Goal: Transaction & Acquisition: Book appointment/travel/reservation

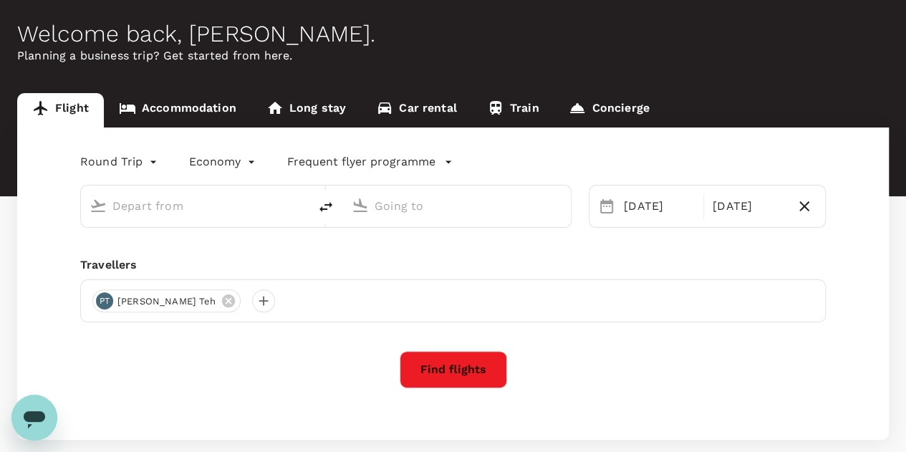
scroll to position [133, 0]
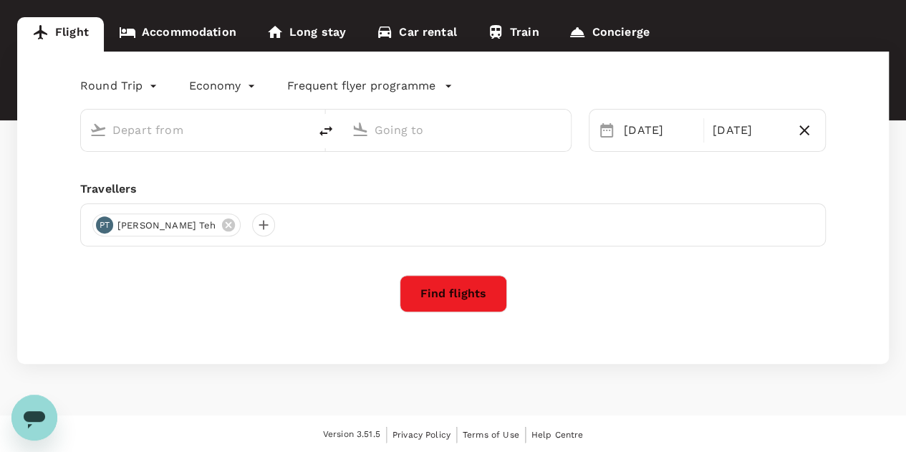
type input "Kuala Lumpur Intl ([GEOGRAPHIC_DATA])"
type input "Singapore Changi (SIN)"
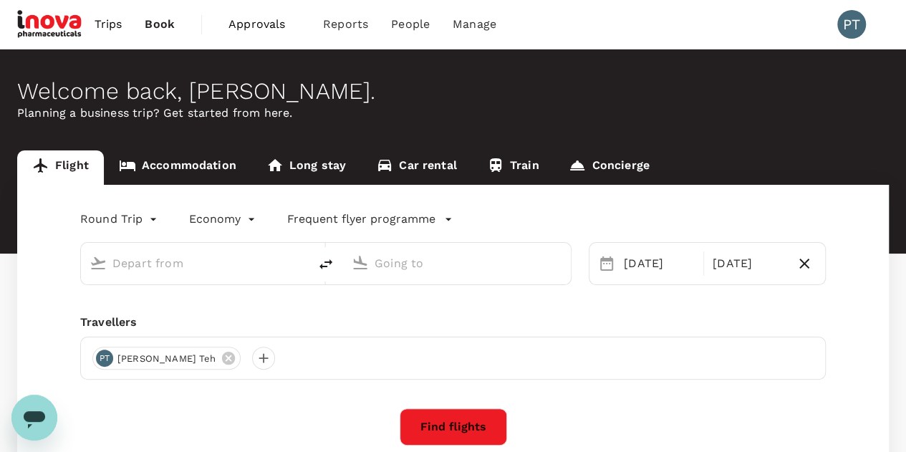
scroll to position [209, 0]
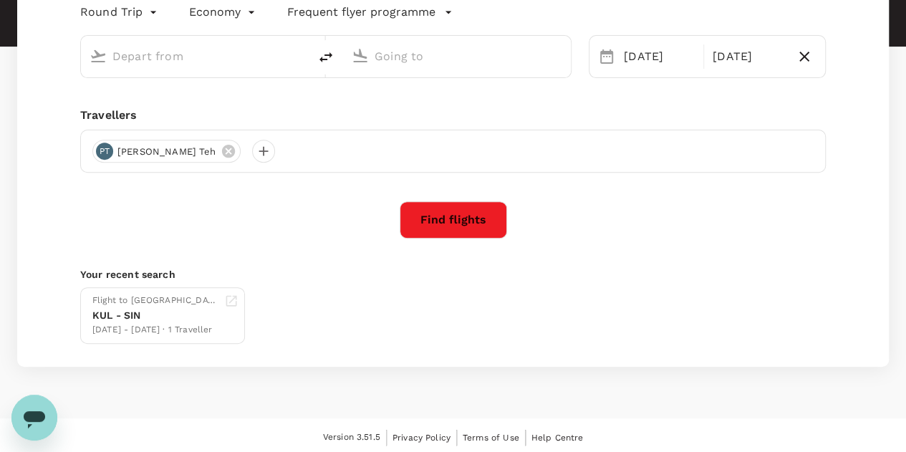
type input "Kuala Lumpur Intl ([GEOGRAPHIC_DATA])"
type input "Singapore Changi (SIN)"
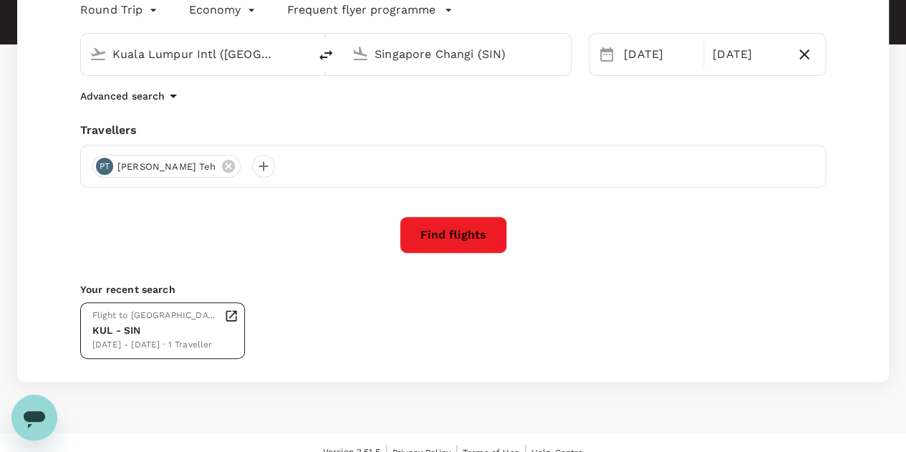
click at [152, 331] on div "KUL - SIN" at bounding box center [155, 330] width 126 height 15
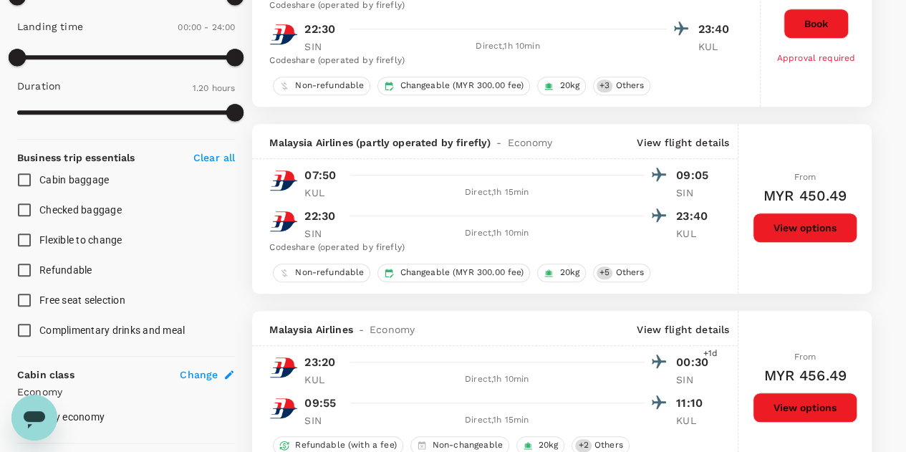
scroll to position [644, 0]
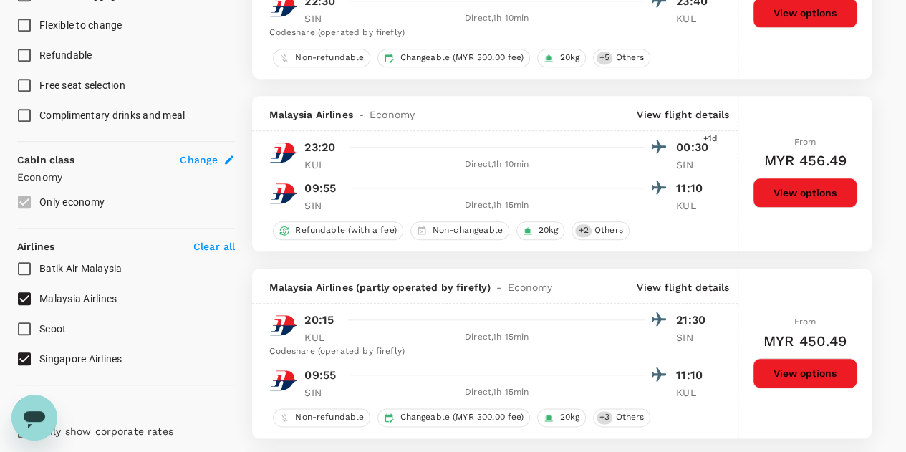
checkbox input "false"
checkbox input "true"
checkbox input "false"
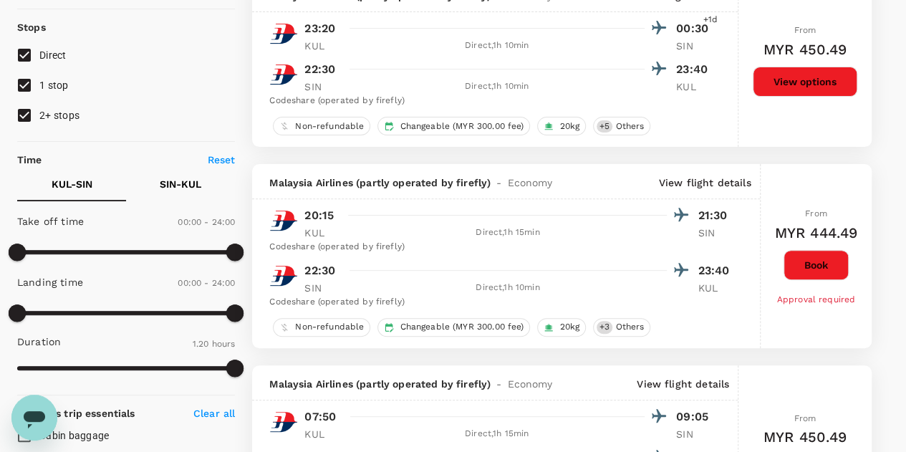
scroll to position [215, 0]
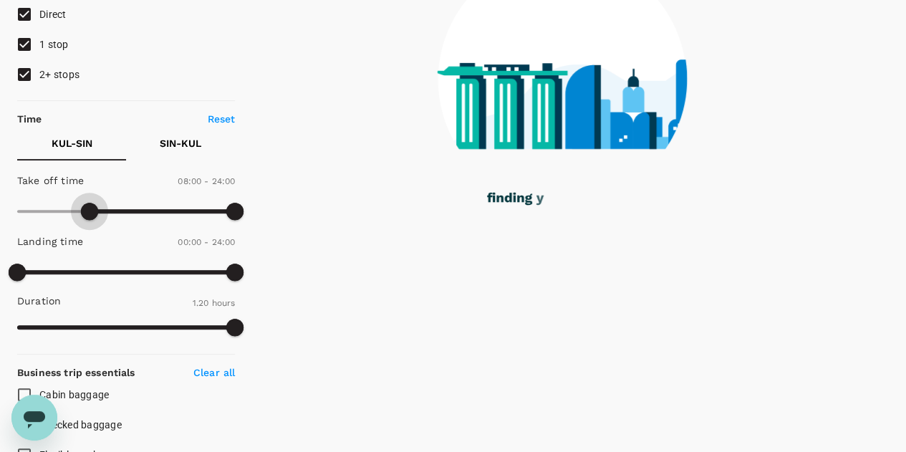
type input "510"
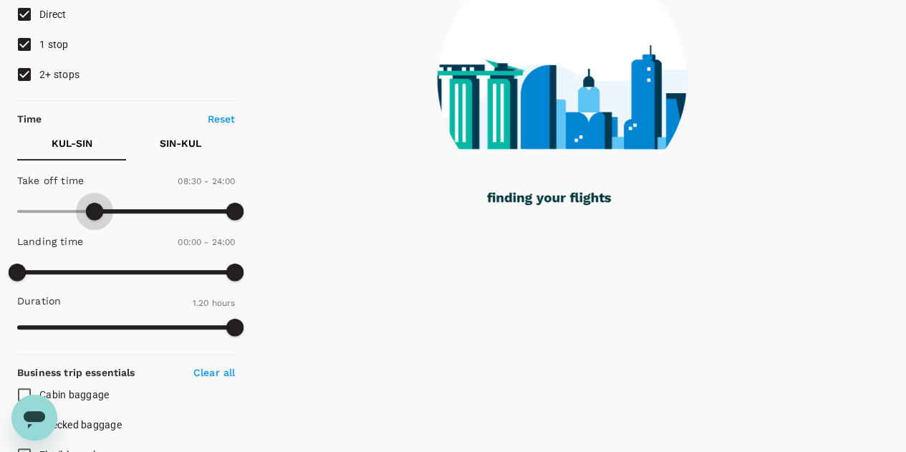
drag, startPoint x: 17, startPoint y: 208, endPoint x: 96, endPoint y: 216, distance: 79.1
click at [96, 216] on span at bounding box center [94, 211] width 17 height 17
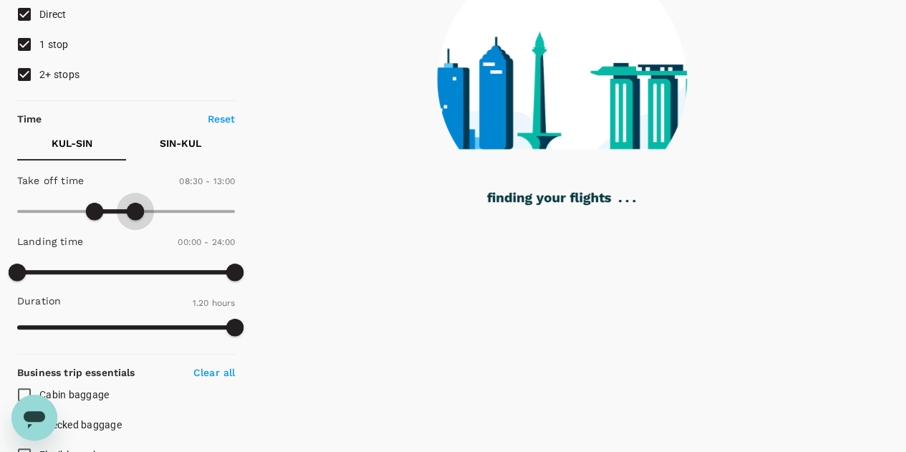
type input "750"
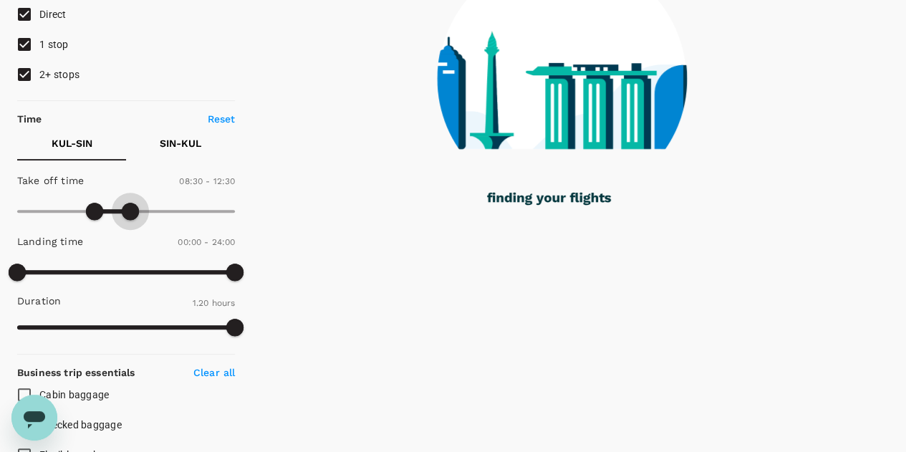
drag, startPoint x: 233, startPoint y: 210, endPoint x: 130, endPoint y: 216, distance: 104.0
click at [130, 216] on span at bounding box center [130, 211] width 17 height 17
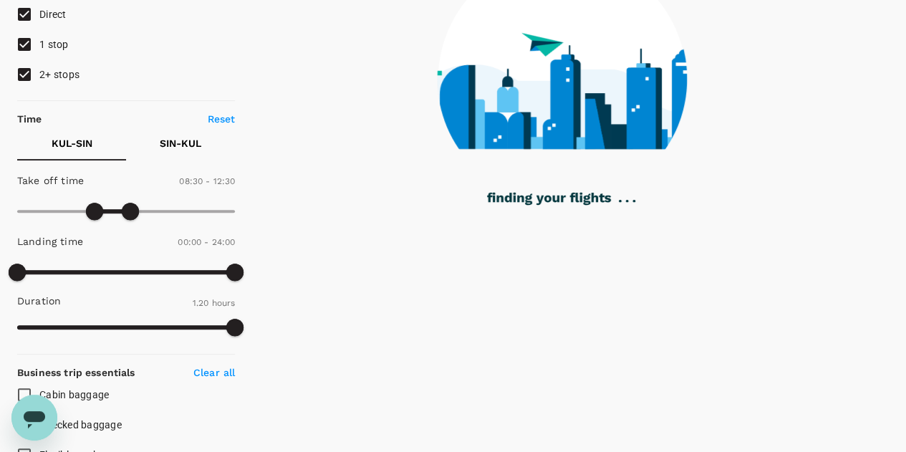
click at [172, 139] on p "SIN - KUL" at bounding box center [181, 143] width 42 height 14
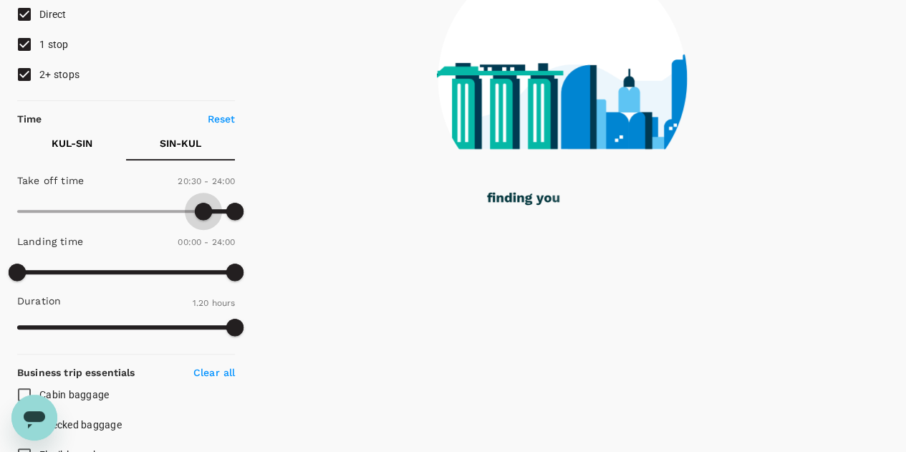
type input "1200"
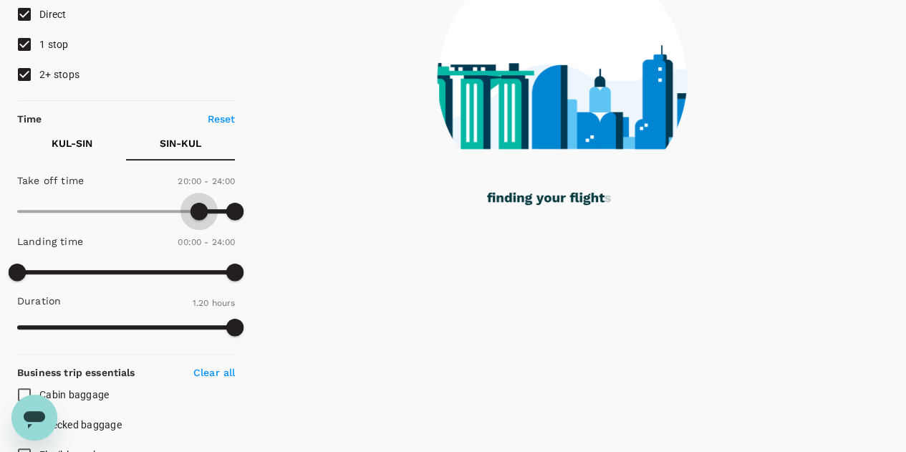
drag, startPoint x: 24, startPoint y: 207, endPoint x: 199, endPoint y: 210, distance: 175.4
click at [199, 210] on span at bounding box center [198, 211] width 17 height 17
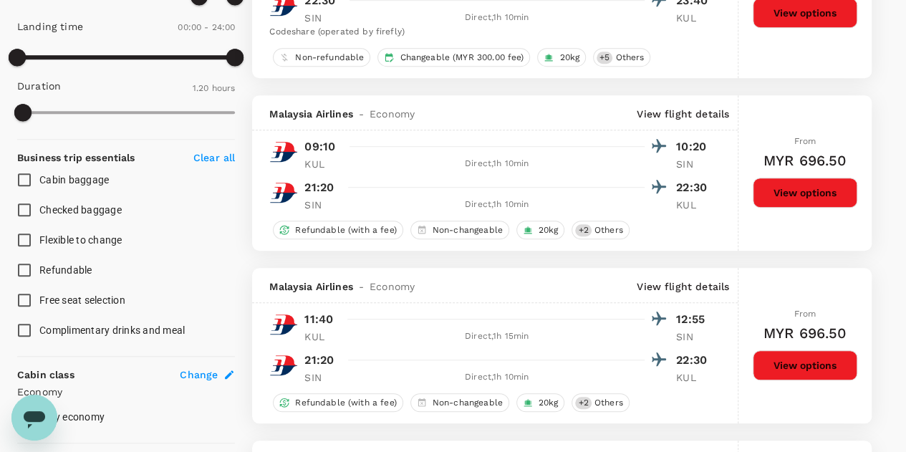
scroll to position [0, 0]
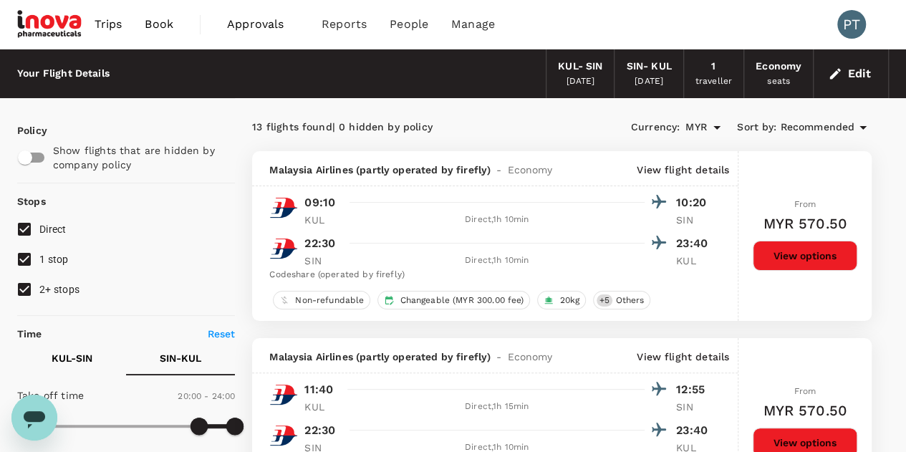
click at [861, 75] on button "Edit" at bounding box center [851, 73] width 52 height 23
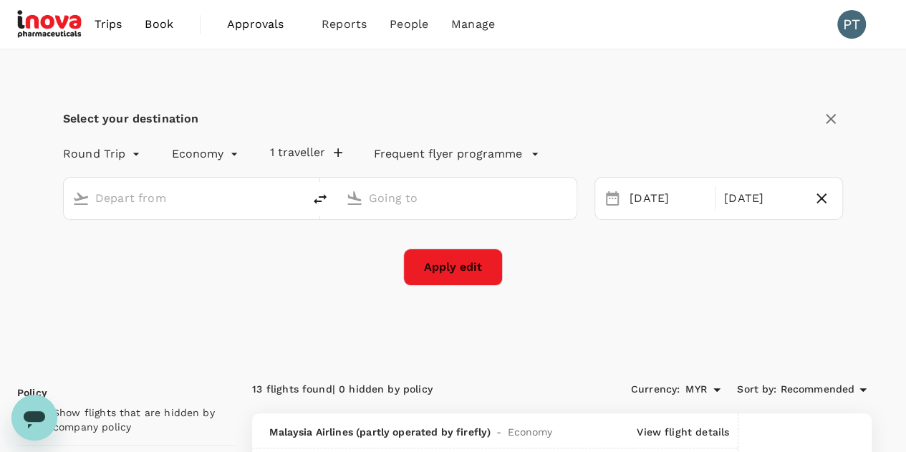
type input "Kuala Lumpur Intl ([GEOGRAPHIC_DATA])"
type input "Singapore Changi (SIN)"
click at [334, 151] on icon "button" at bounding box center [338, 152] width 14 height 14
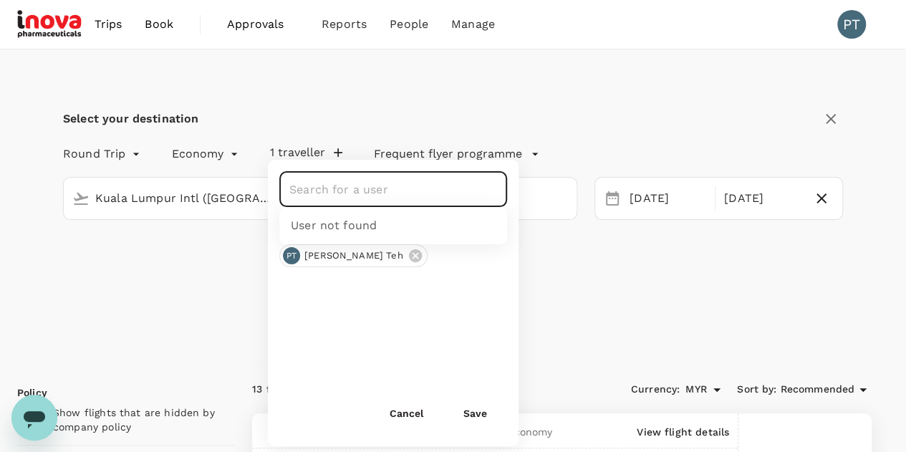
click at [372, 198] on input "text" at bounding box center [382, 188] width 193 height 27
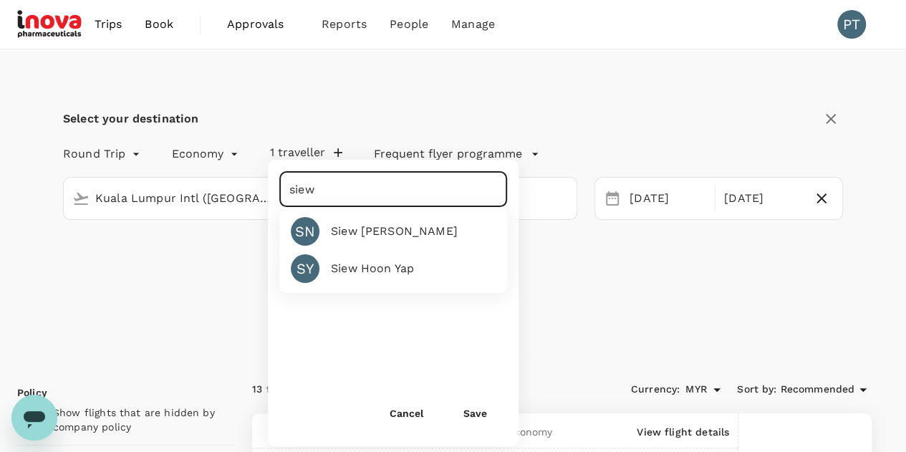
click at [362, 271] on div "Siew Hoon Yap" at bounding box center [372, 268] width 83 height 17
type input "Siew Hoon Yap"
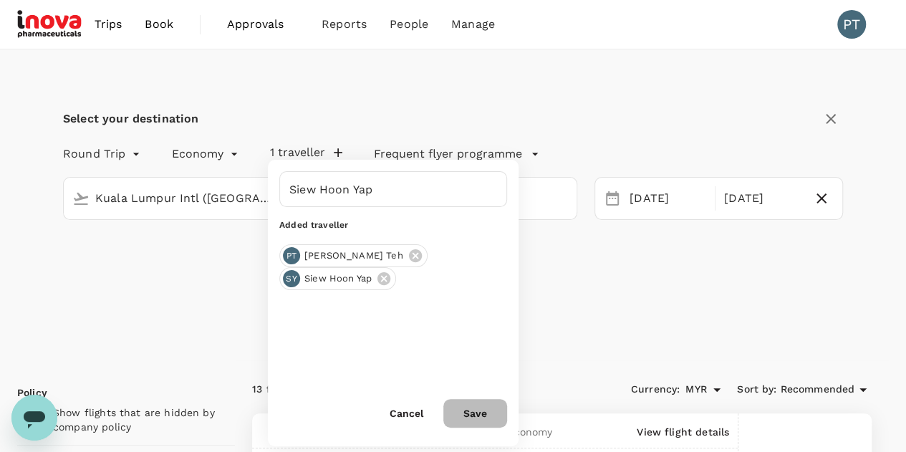
click at [479, 412] on button "Save" at bounding box center [475, 413] width 64 height 29
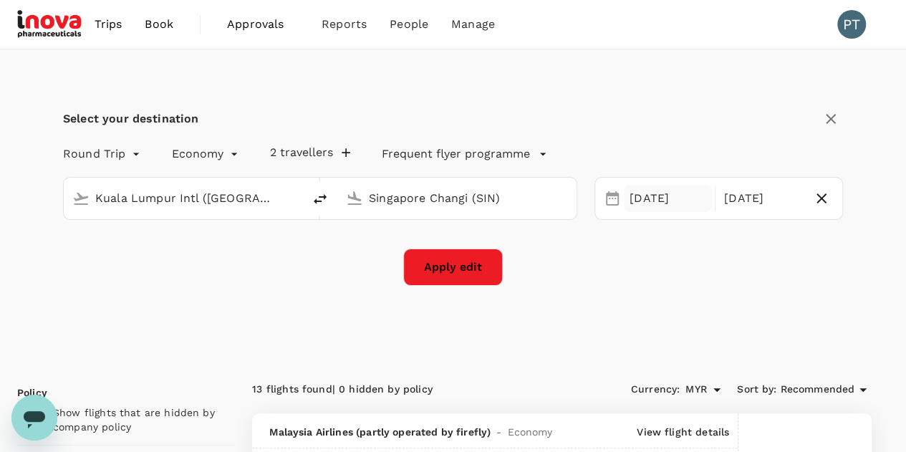
click at [679, 203] on div "[DATE]" at bounding box center [668, 199] width 88 height 28
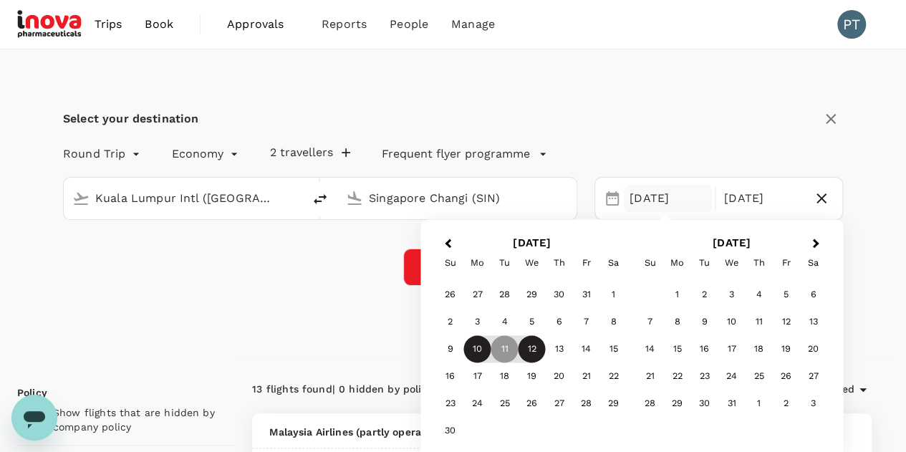
click at [477, 349] on div "10" at bounding box center [477, 349] width 27 height 27
click at [878, 144] on div "Select your destination Round Trip roundtrip Economy economy 2 travellers Frequ…" at bounding box center [452, 204] width 871 height 311
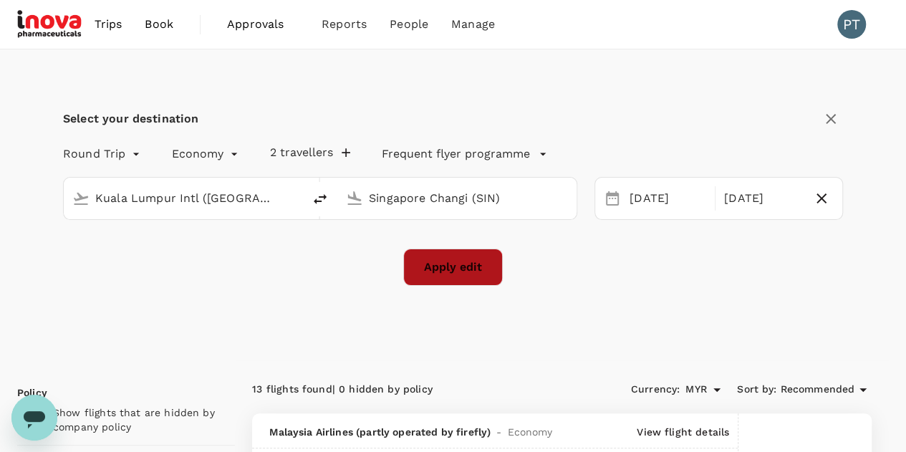
click at [469, 268] on button "Apply edit" at bounding box center [453, 266] width 100 height 37
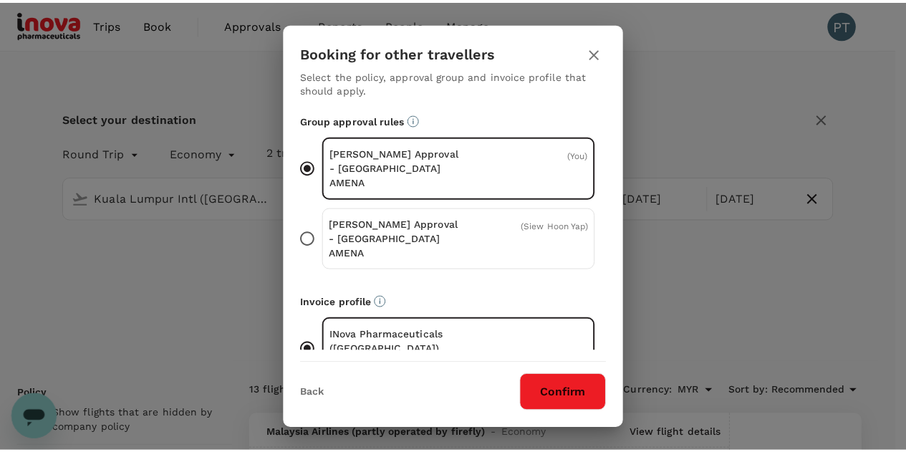
scroll to position [112, 0]
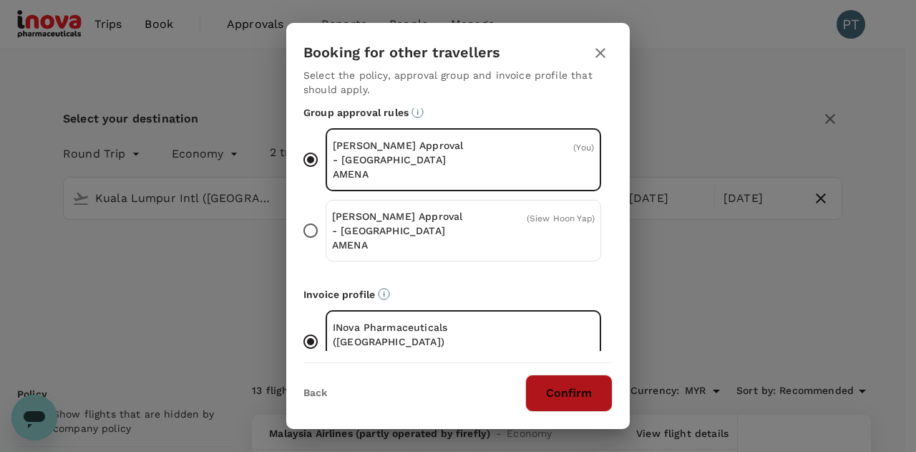
click at [551, 407] on button "Confirm" at bounding box center [569, 392] width 87 height 37
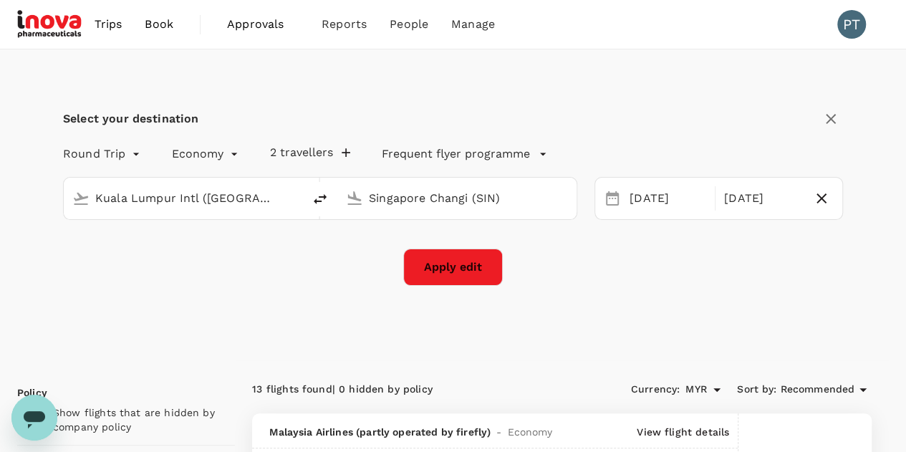
checkbox input "false"
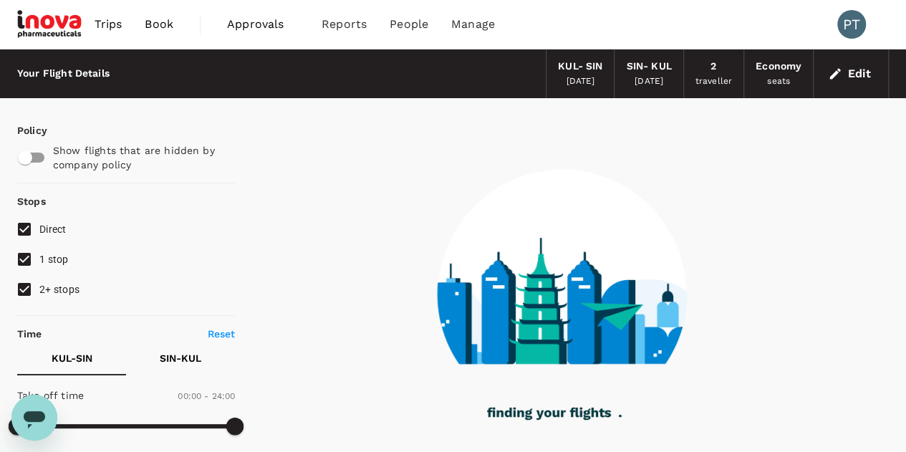
checkbox input "true"
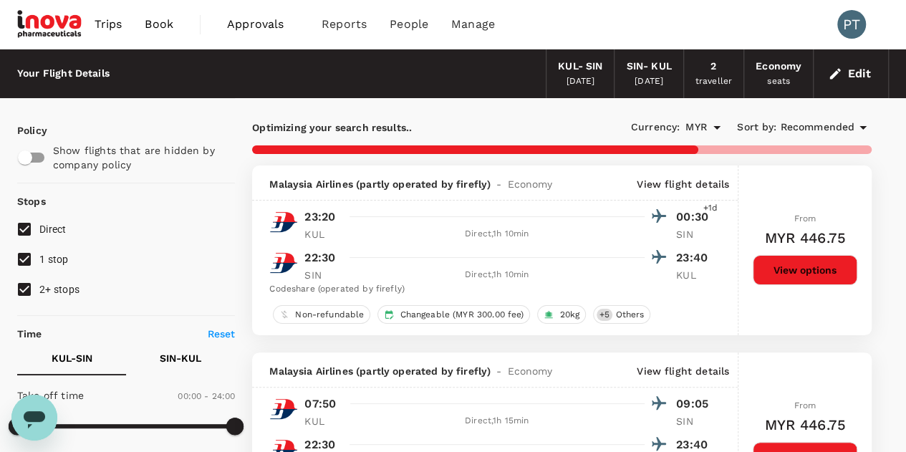
type input "90"
checkbox input "false"
checkbox input "true"
checkbox input "false"
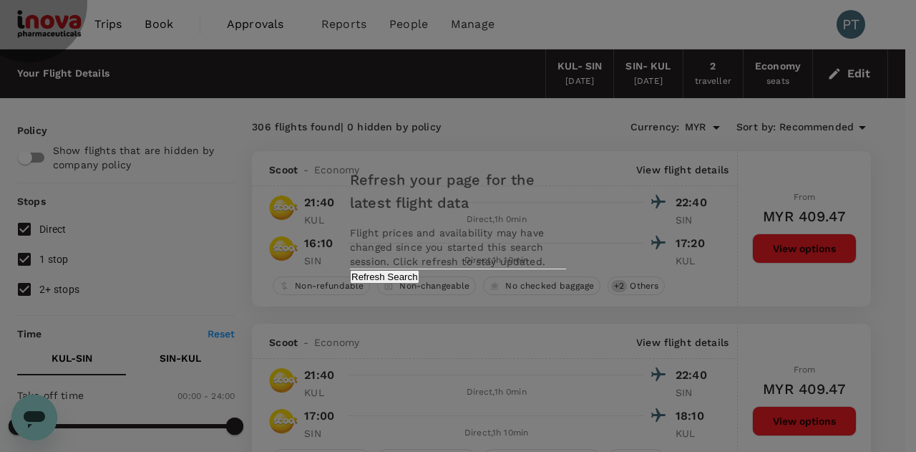
click at [420, 284] on button "Refresh Search" at bounding box center [384, 277] width 69 height 14
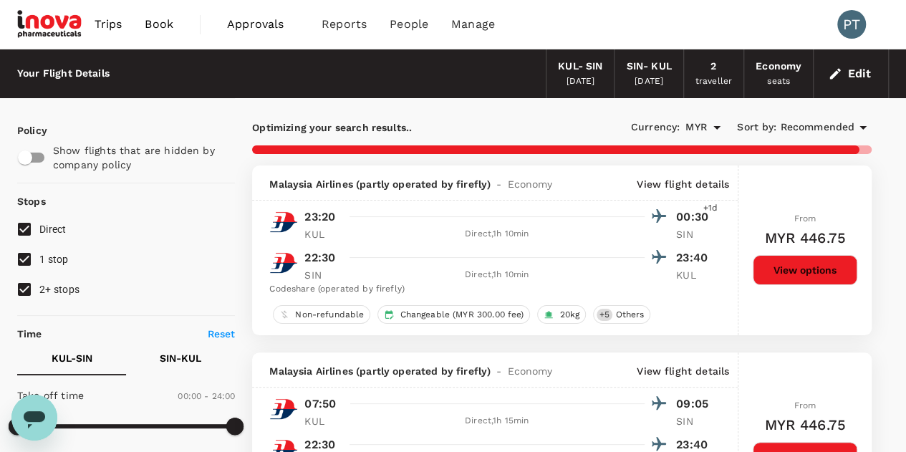
drag, startPoint x: 264, startPoint y: 1, endPoint x: 286, endPoint y: 19, distance: 28.4
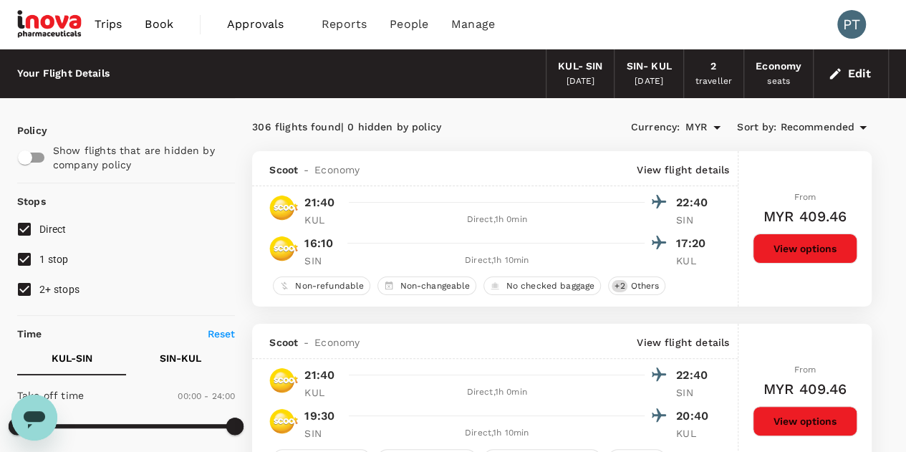
checkbox input "false"
checkbox input "true"
checkbox input "false"
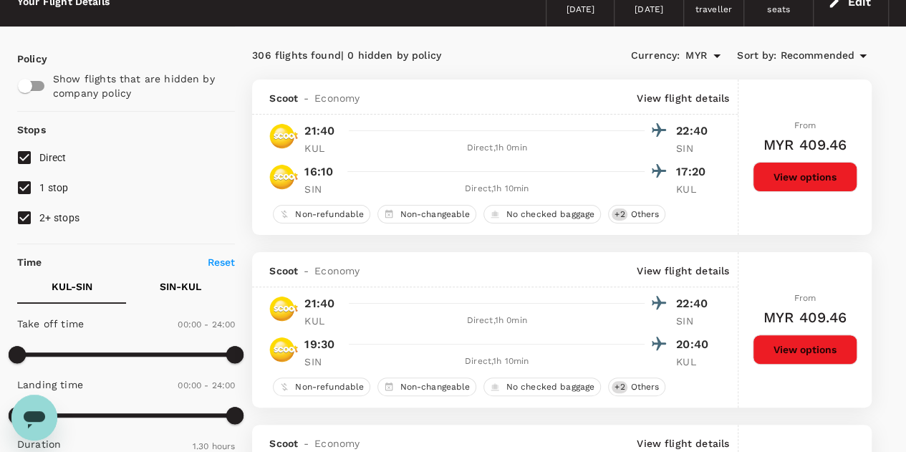
scroll to position [143, 0]
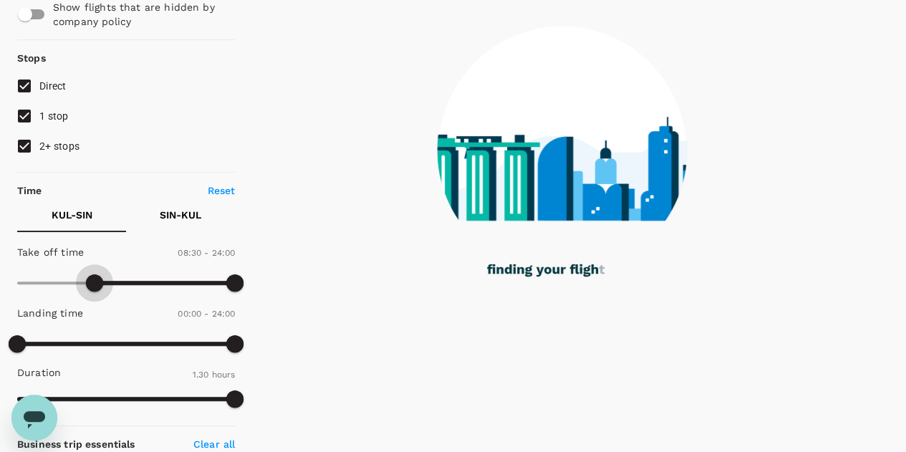
drag, startPoint x: 19, startPoint y: 281, endPoint x: 94, endPoint y: 291, distance: 75.7
click at [94, 291] on span at bounding box center [94, 282] width 17 height 17
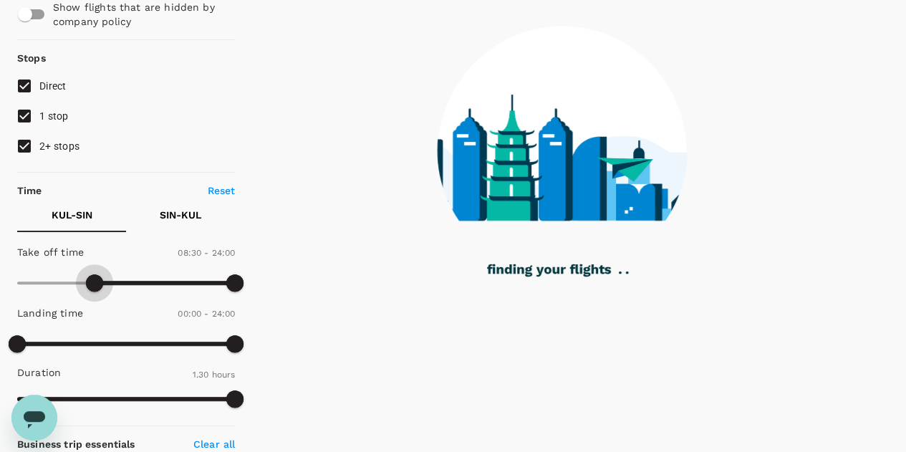
type input "540"
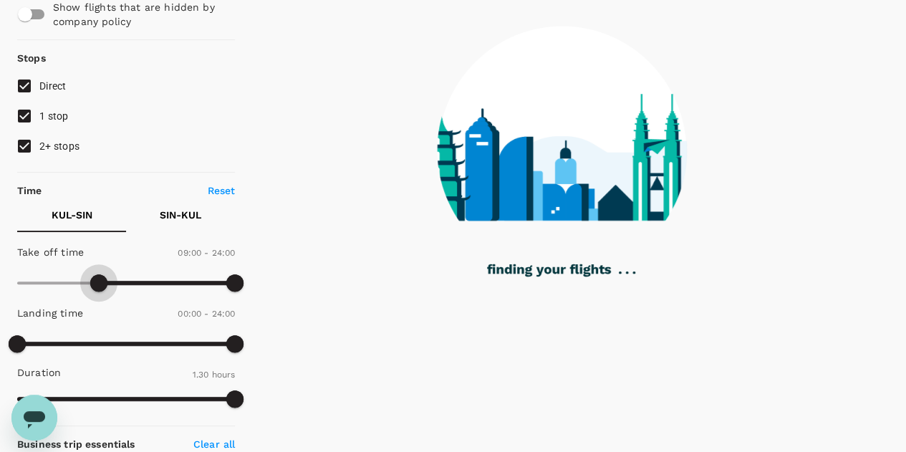
click at [100, 284] on span at bounding box center [98, 282] width 17 height 17
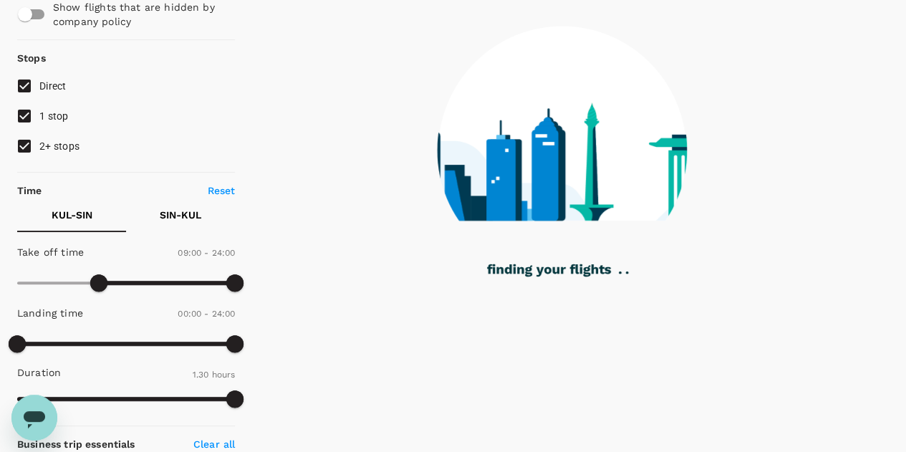
click at [178, 213] on p "SIN - KUL" at bounding box center [181, 215] width 42 height 14
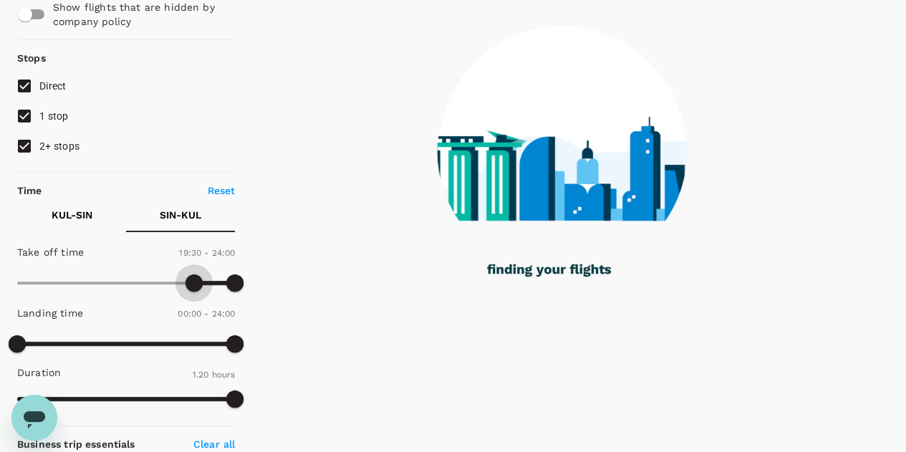
type input "1200"
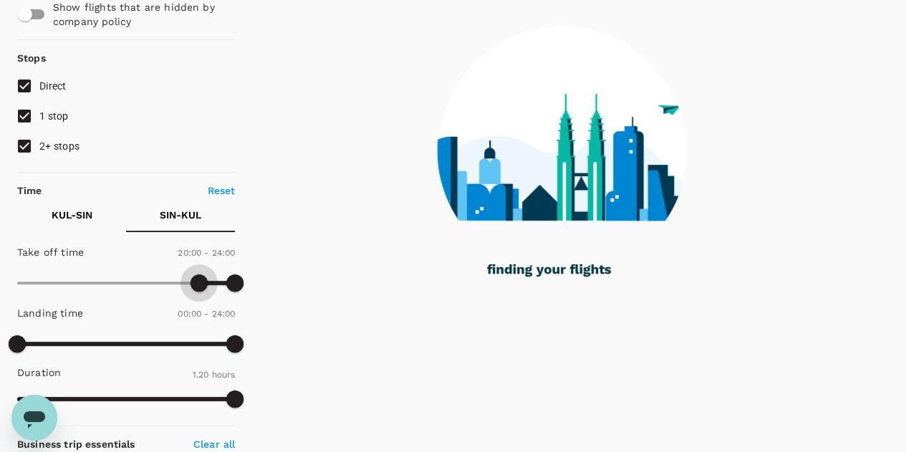
drag, startPoint x: 14, startPoint y: 279, endPoint x: 198, endPoint y: 288, distance: 184.2
click at [198, 288] on span at bounding box center [198, 282] width 17 height 17
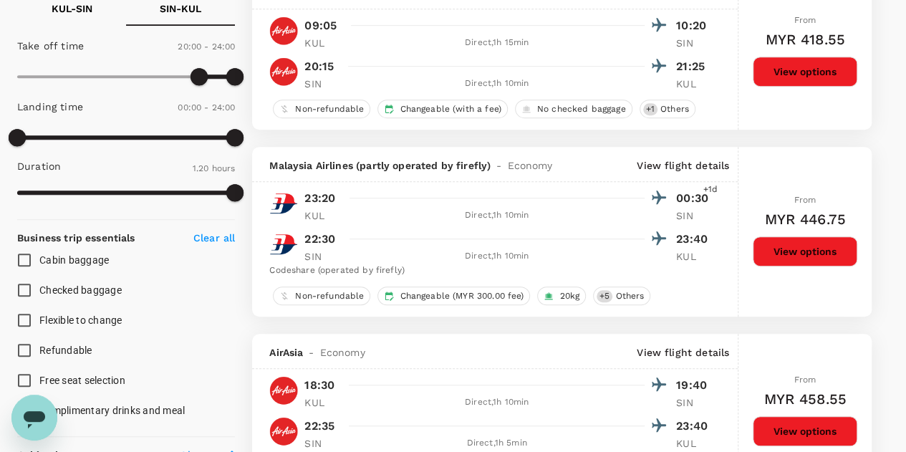
scroll to position [286, 0]
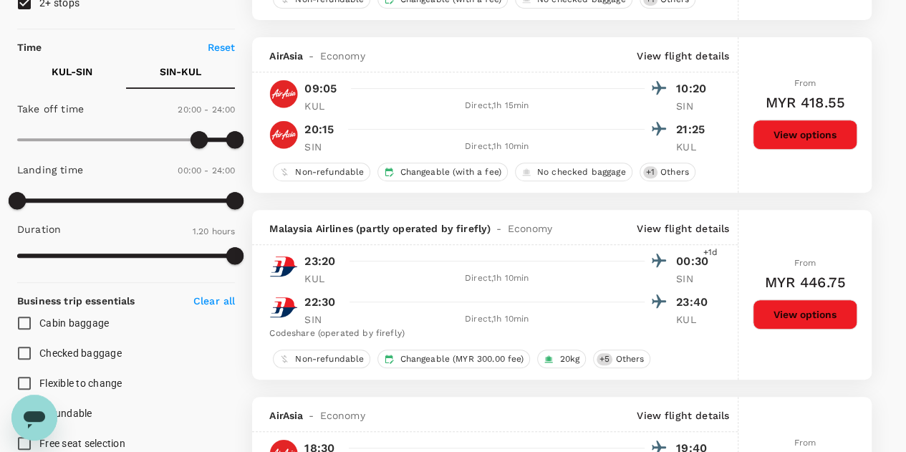
click at [66, 71] on p "KUL - SIN" at bounding box center [72, 71] width 41 height 14
type input "750"
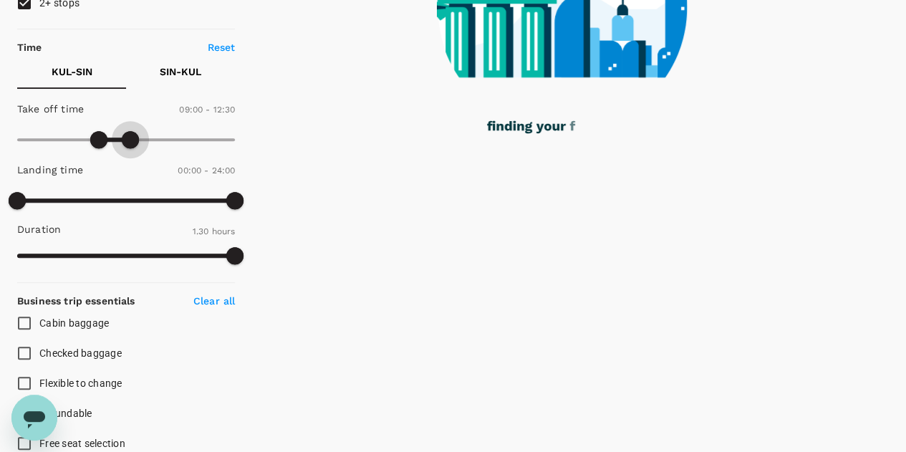
drag, startPoint x: 233, startPoint y: 137, endPoint x: 132, endPoint y: 142, distance: 101.1
click at [132, 142] on span at bounding box center [130, 139] width 17 height 17
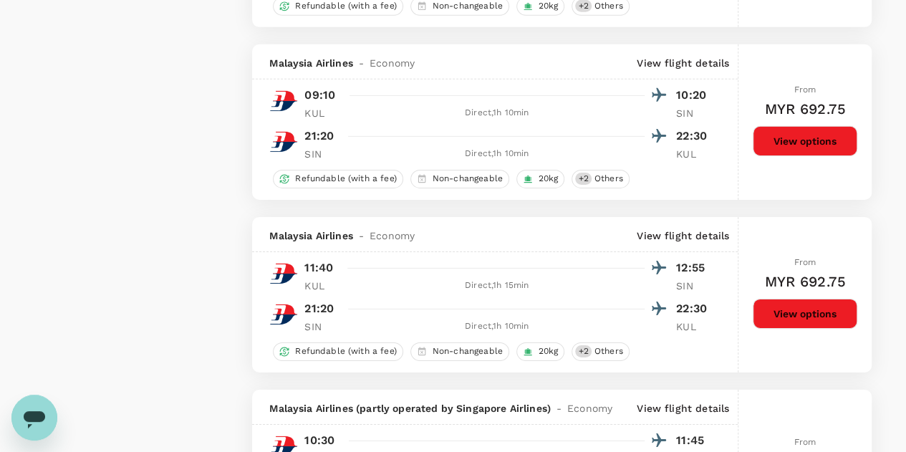
scroll to position [2219, 0]
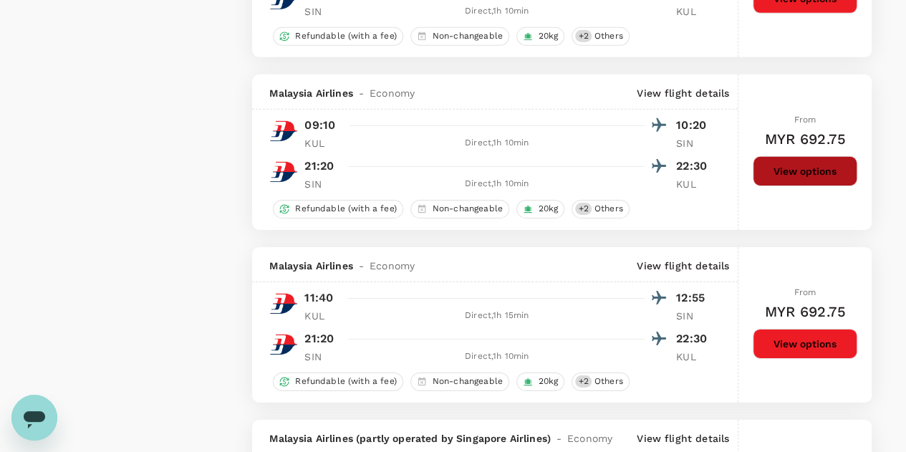
click at [808, 161] on button "View options" at bounding box center [804, 171] width 105 height 30
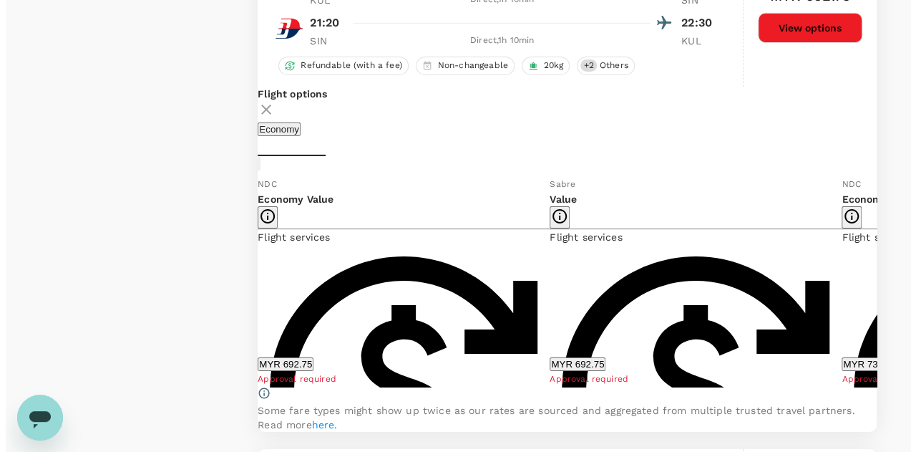
scroll to position [2434, 0]
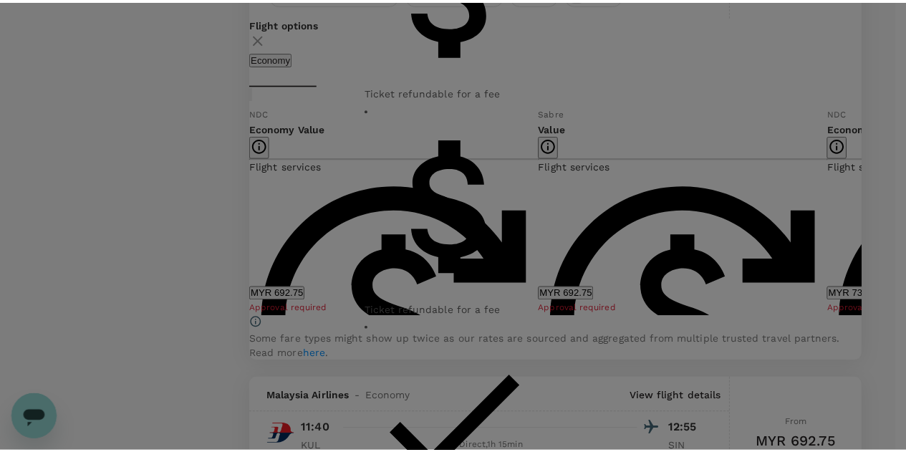
scroll to position [0, 0]
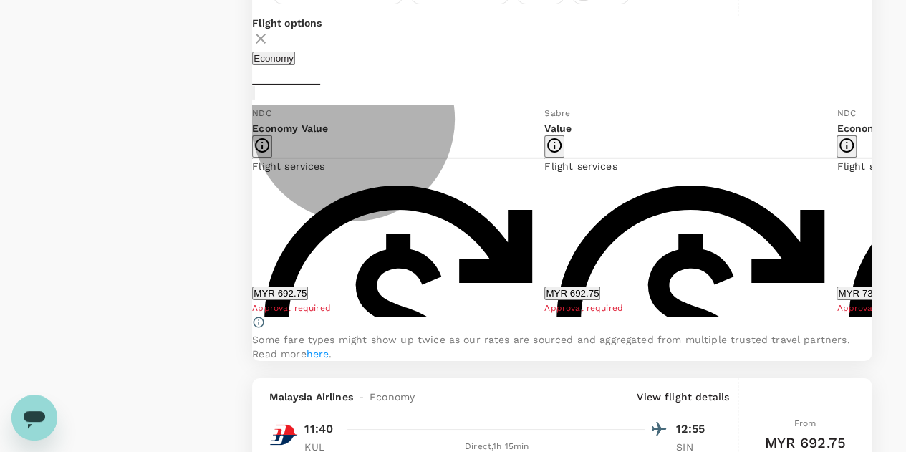
click at [600, 299] on button "MYR 692.75" at bounding box center [572, 293] width 56 height 14
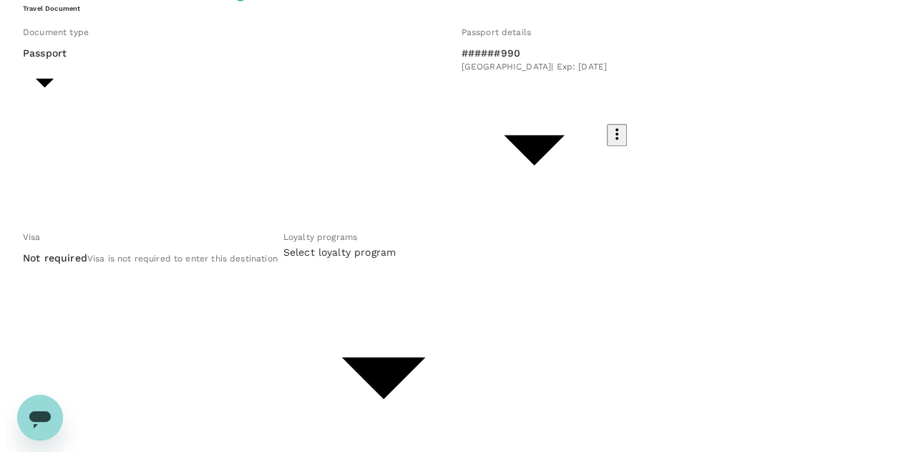
scroll to position [499, 0]
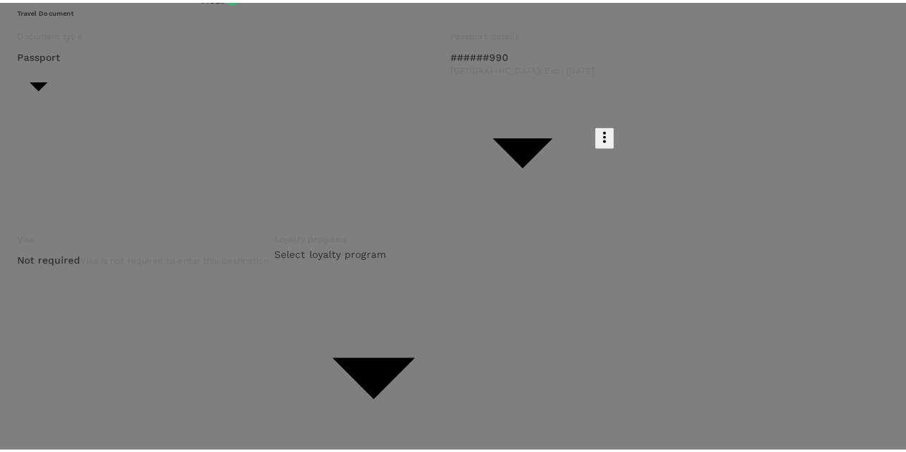
scroll to position [1, 0]
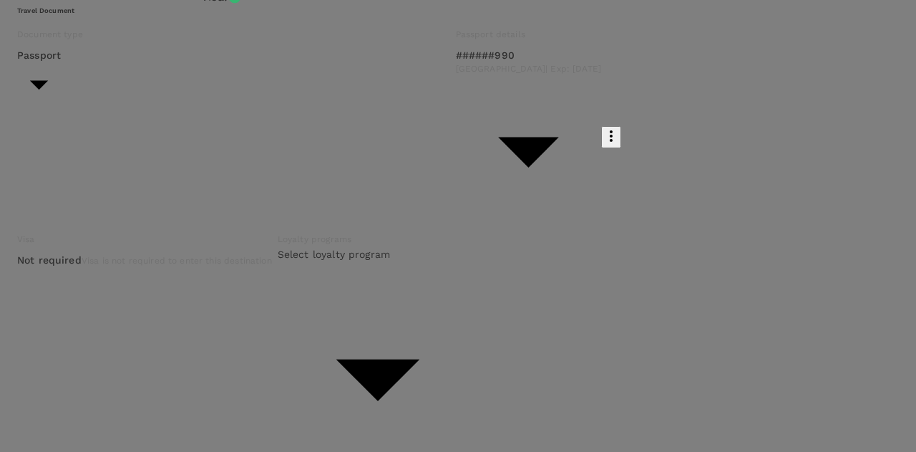
click at [549, 251] on div at bounding box center [458, 226] width 916 height 452
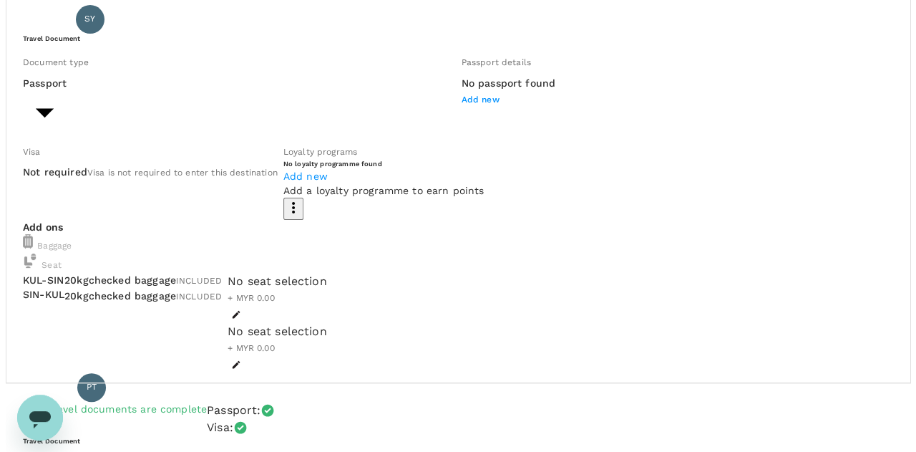
scroll to position [0, 0]
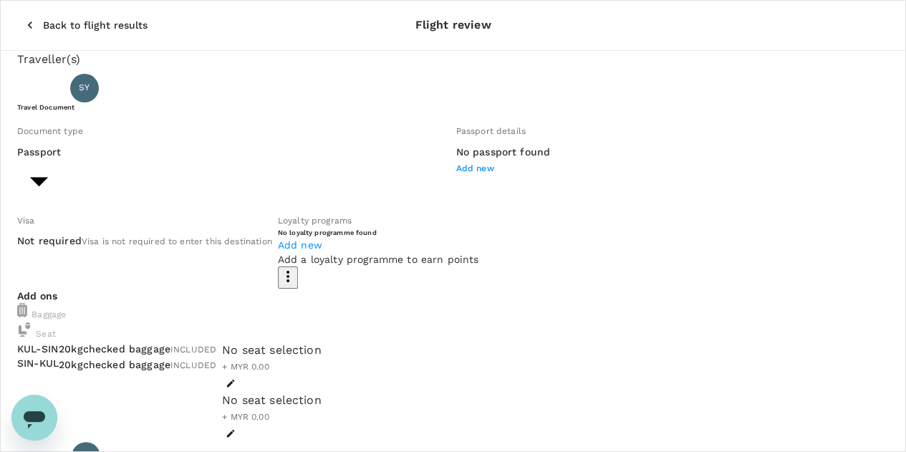
click at [456, 173] on span "Add new" at bounding box center [475, 168] width 38 height 10
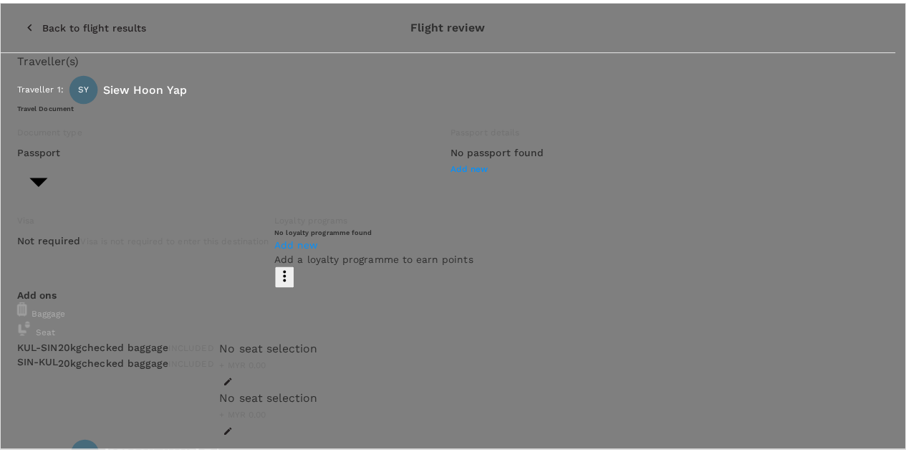
scroll to position [180, 0]
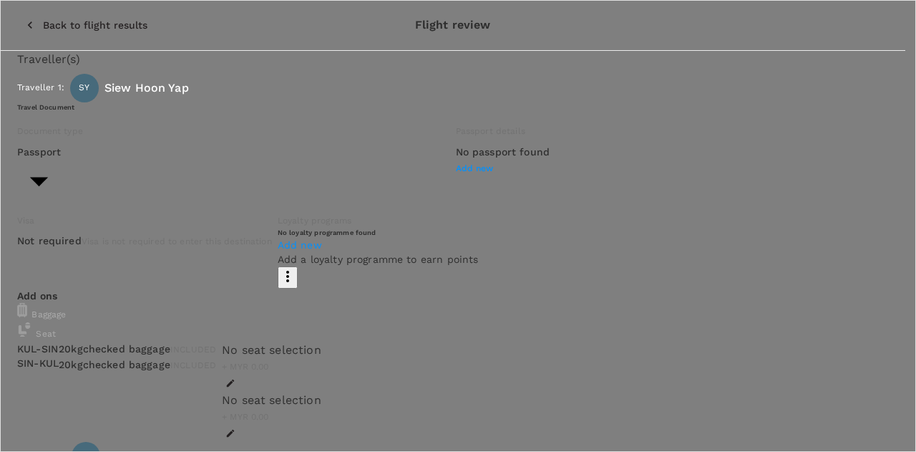
click at [408, 58] on div at bounding box center [458, 226] width 916 height 452
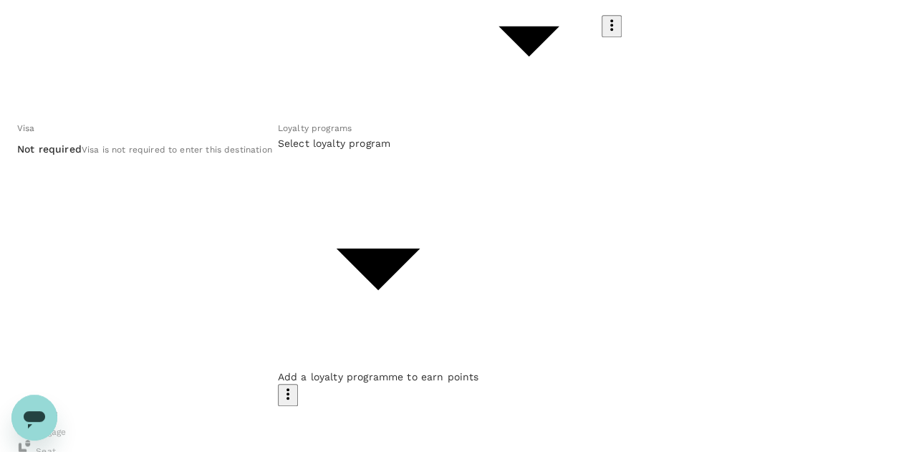
scroll to position [642, 0]
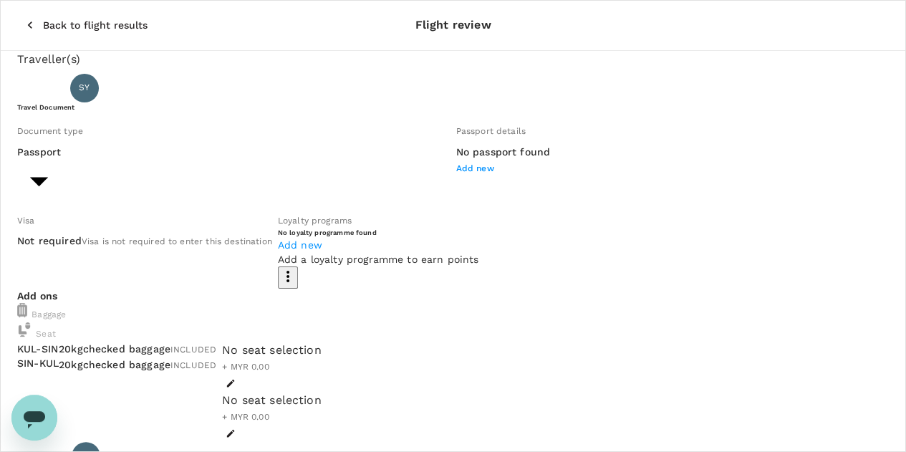
scroll to position [215, 0]
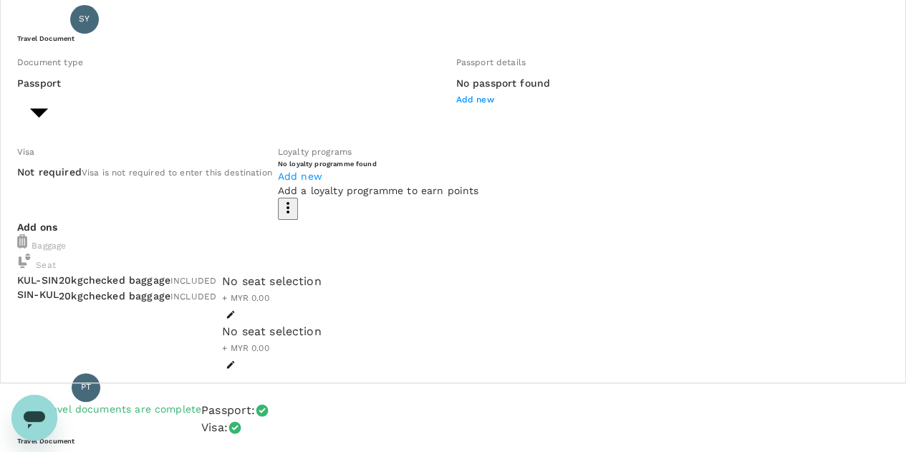
scroll to position [0, 0]
